Goal: Information Seeking & Learning: Compare options

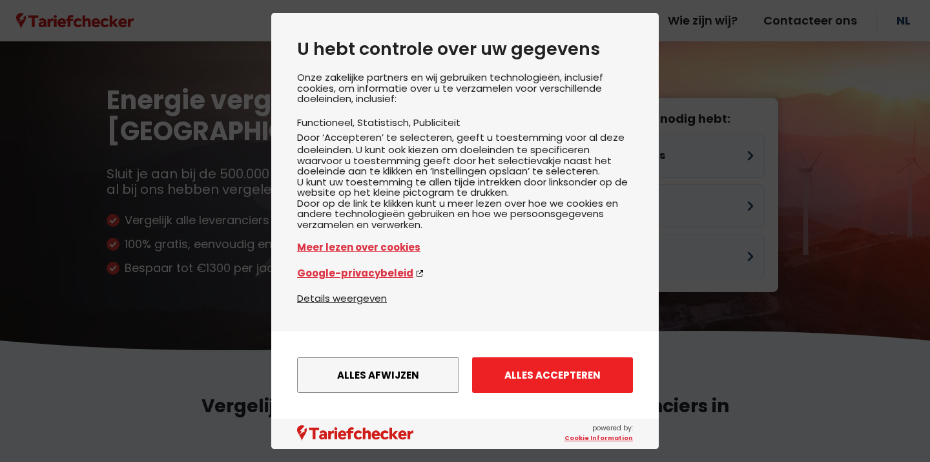
click at [548, 375] on button "Alles accepteren" at bounding box center [552, 375] width 161 height 36
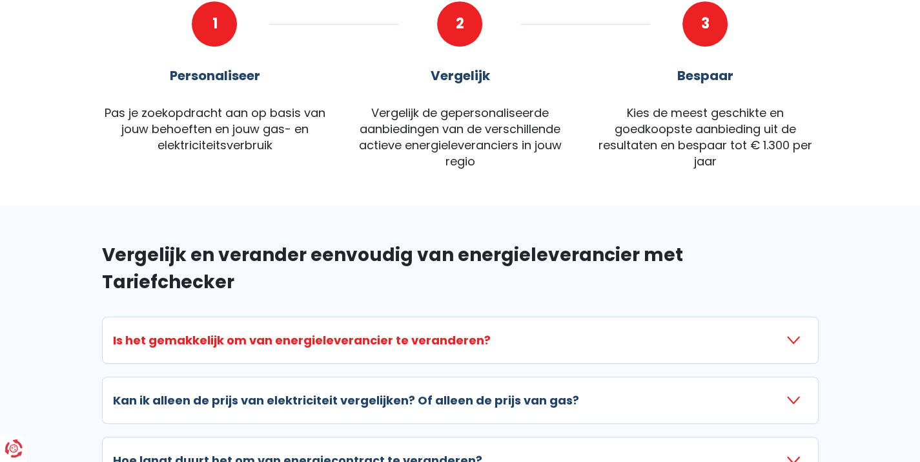
scroll to position [710, 0]
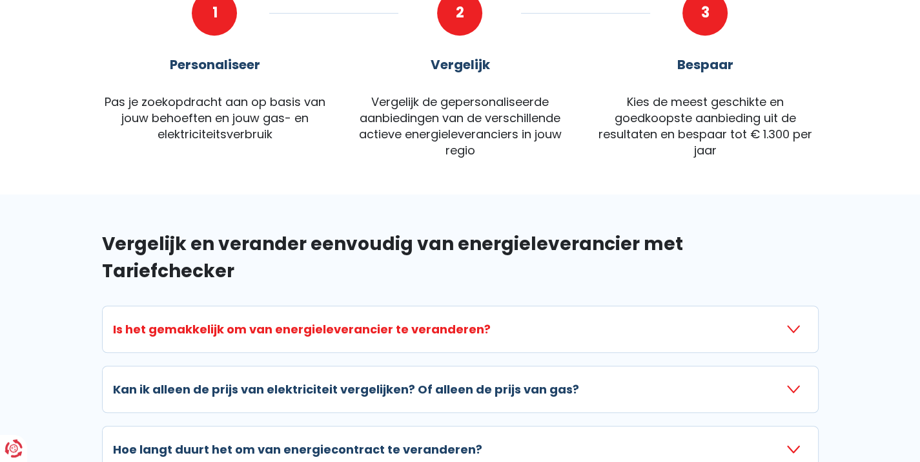
click at [322, 320] on h3 "Is het gemakkelijk om van energieleverancier te veranderen?" at bounding box center [302, 328] width 378 height 17
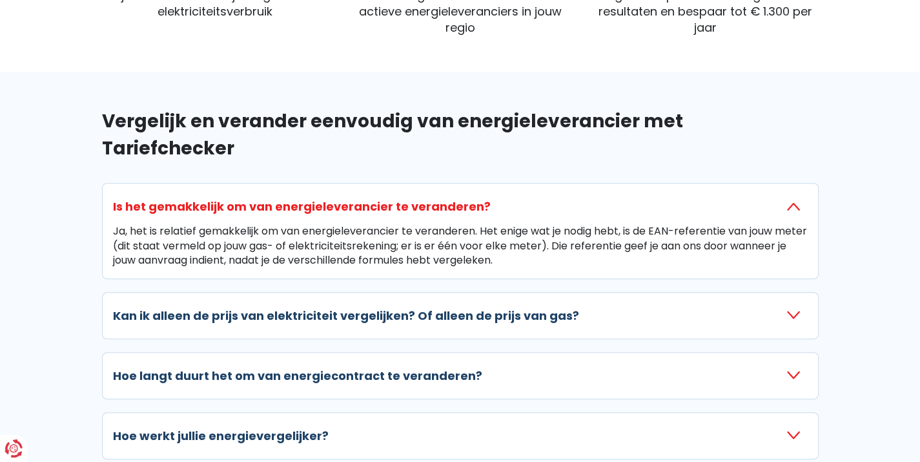
scroll to position [839, 0]
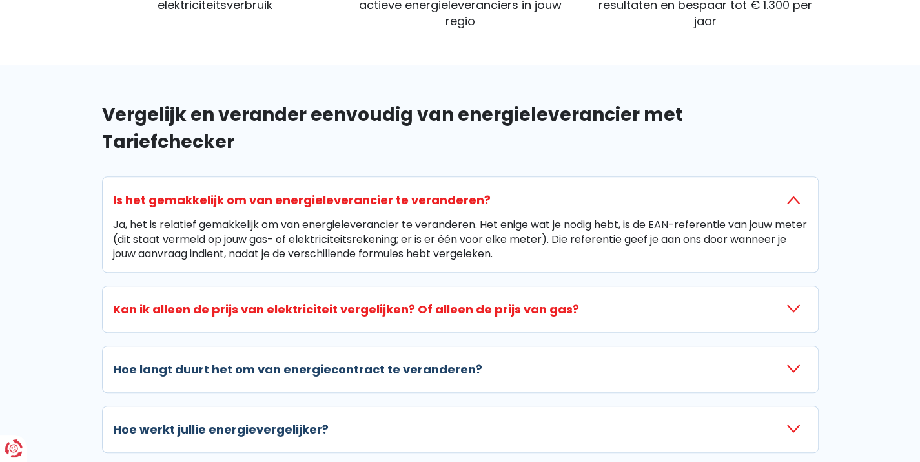
click at [312, 300] on h3 "Kan ik alleen de prijs van elektriciteit vergelijken? Of alleen de prijs van ga…" at bounding box center [346, 308] width 466 height 17
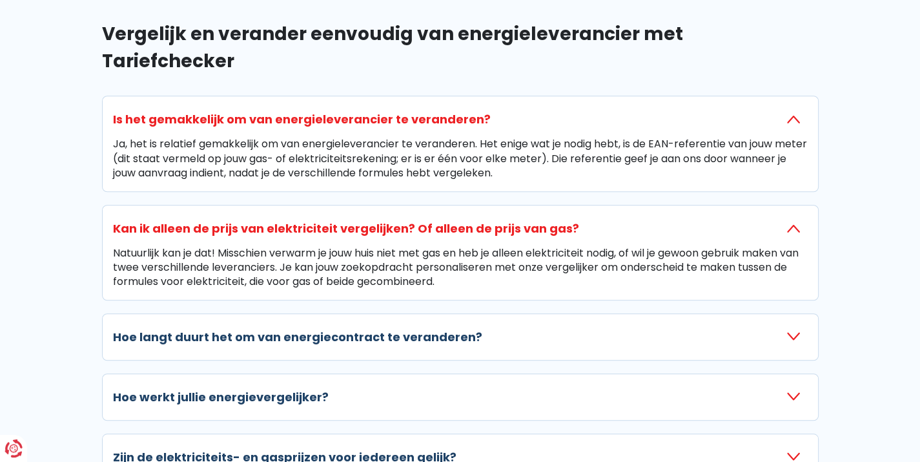
scroll to position [969, 0]
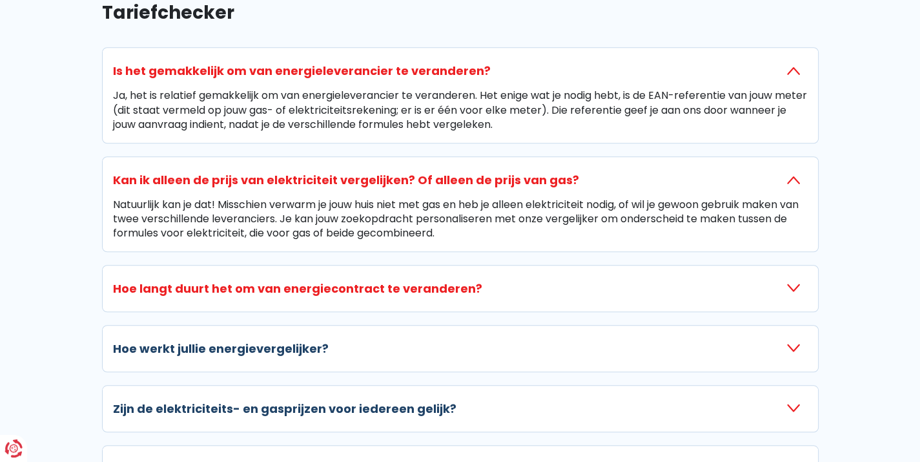
click at [274, 280] on h3 "Hoe langt duurt het om van energiecontract te veranderen?" at bounding box center [297, 288] width 369 height 17
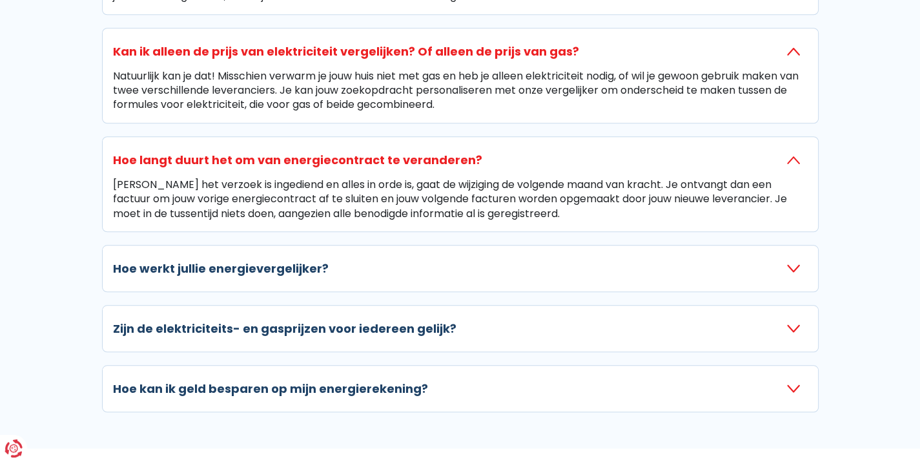
scroll to position [1098, 0]
click at [214, 259] on h3 "Hoe werkt jullie energievergelijker?" at bounding box center [221, 267] width 216 height 17
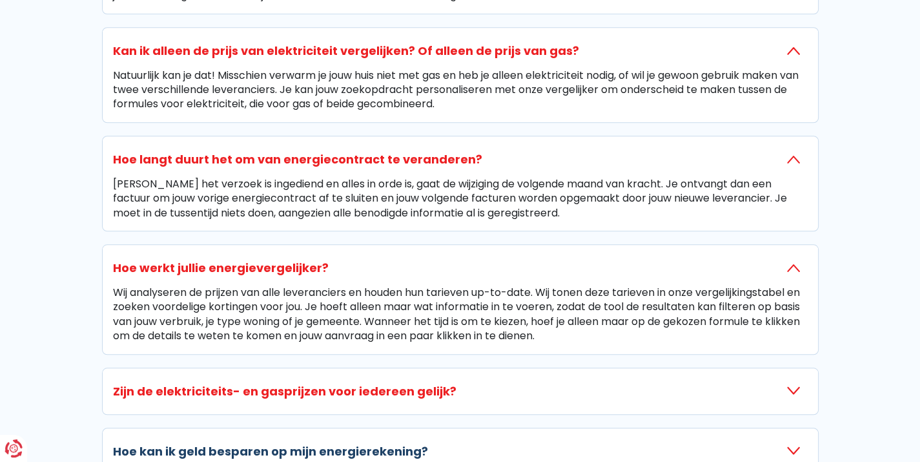
click at [172, 382] on h3 "Zijn de elektriciteits- en gasprijzen voor iedereen gelijk?" at bounding box center [285, 390] width 344 height 17
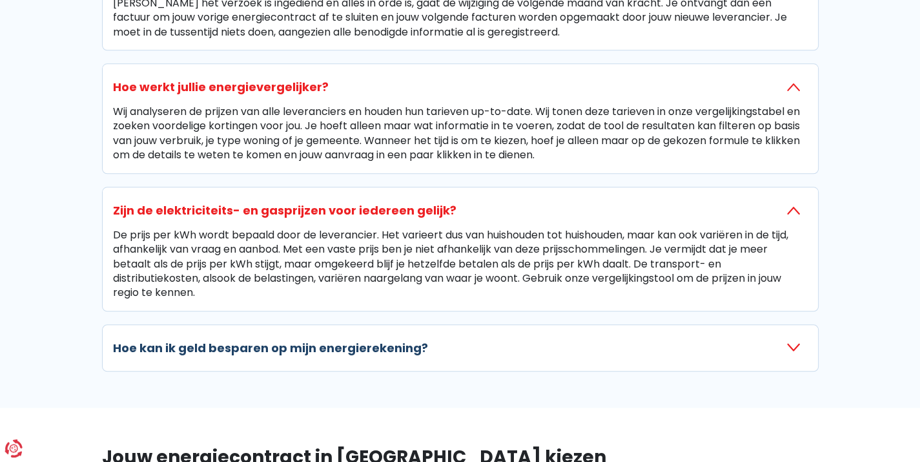
scroll to position [1356, 0]
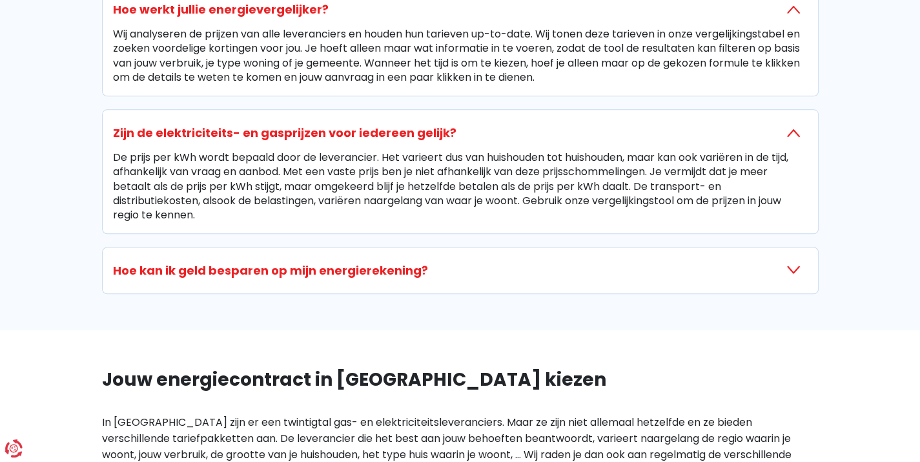
click at [282, 262] on h3 "Hoe kan ik geld besparen op mijn energierekening?" at bounding box center [270, 270] width 315 height 17
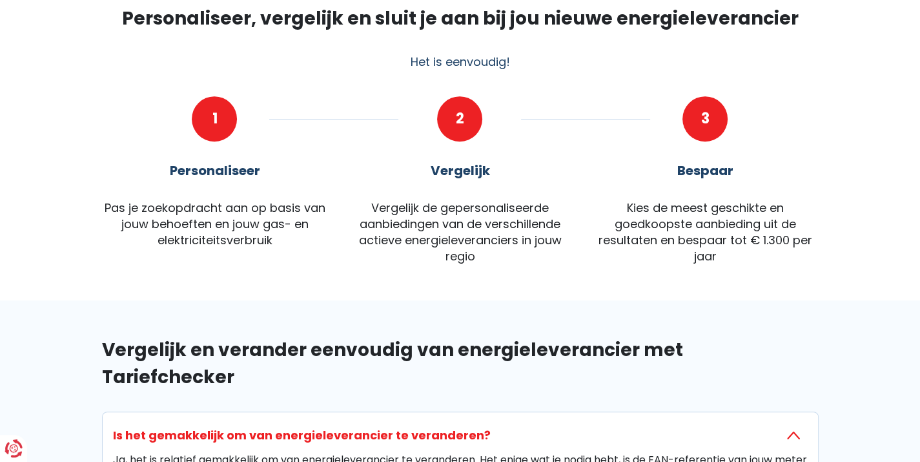
scroll to position [387, 0]
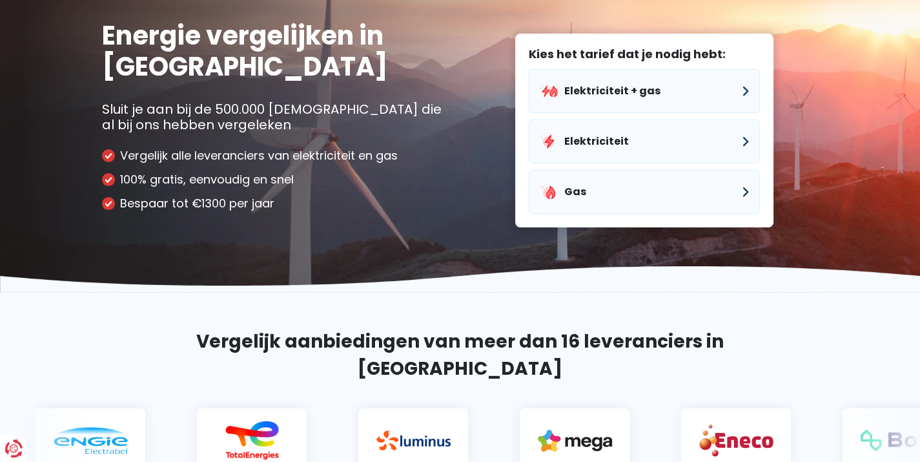
scroll to position [0, 0]
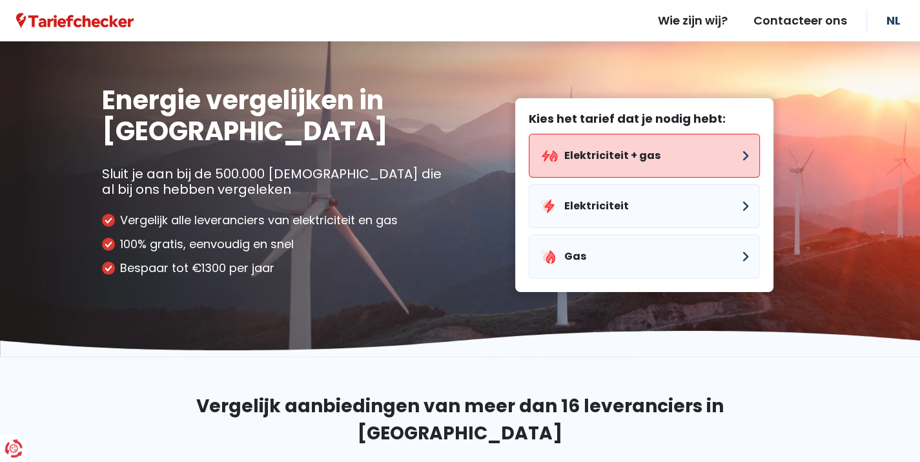
click at [641, 156] on button "Elektriciteit + gas" at bounding box center [644, 156] width 231 height 44
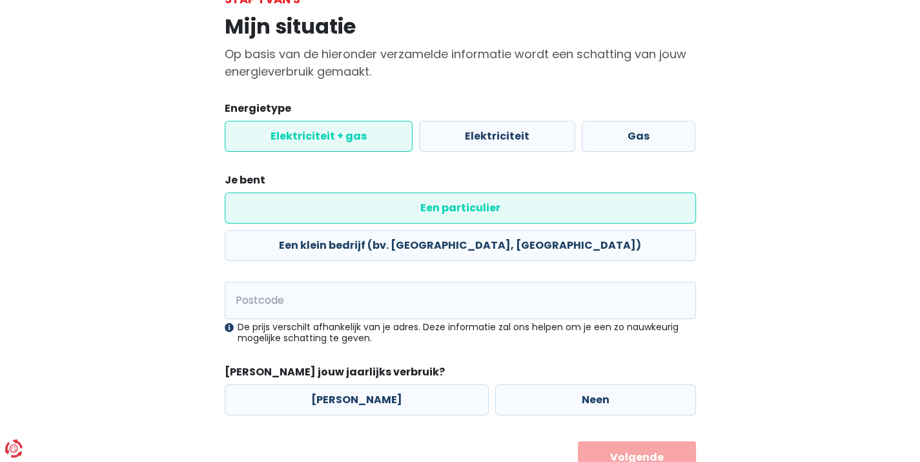
scroll to position [108, 0]
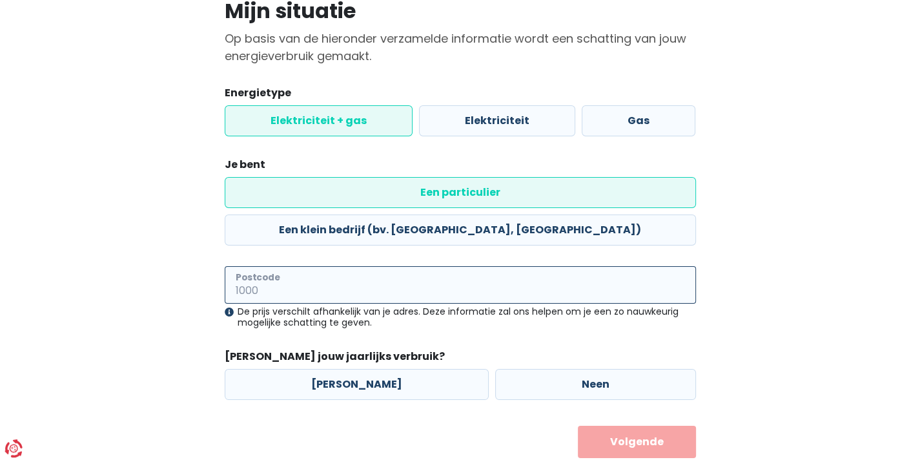
click at [360, 266] on input "Postcode" at bounding box center [460, 284] width 471 height 37
type input "2200"
